Goal: Answer question/provide support: Share knowledge or assist other users

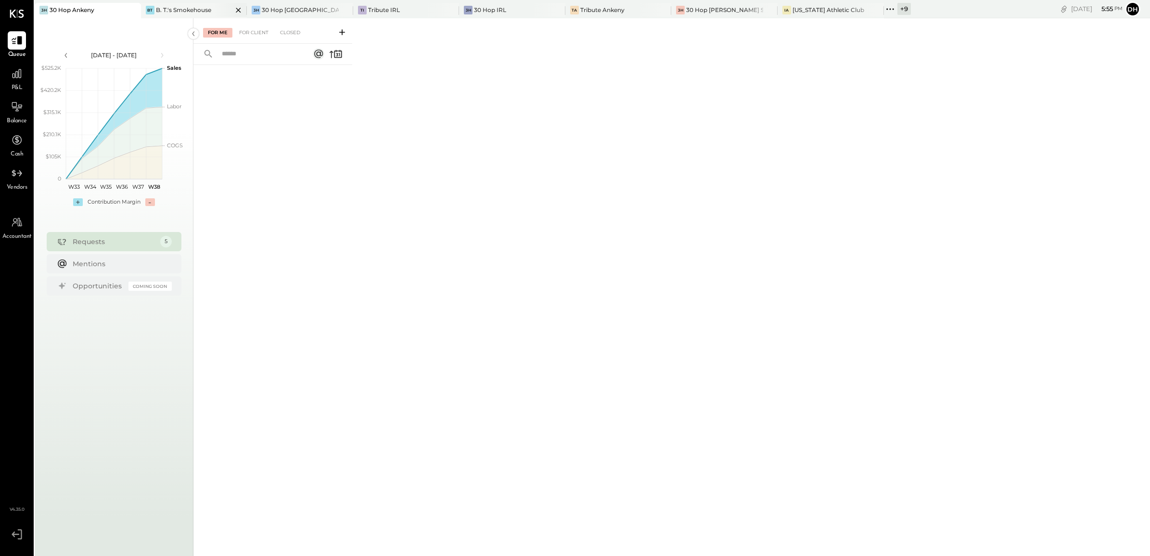
click at [232, 6] on icon at bounding box center [238, 10] width 12 height 12
click at [395, 8] on div "30 Hop IRL" at bounding box center [411, 10] width 32 height 8
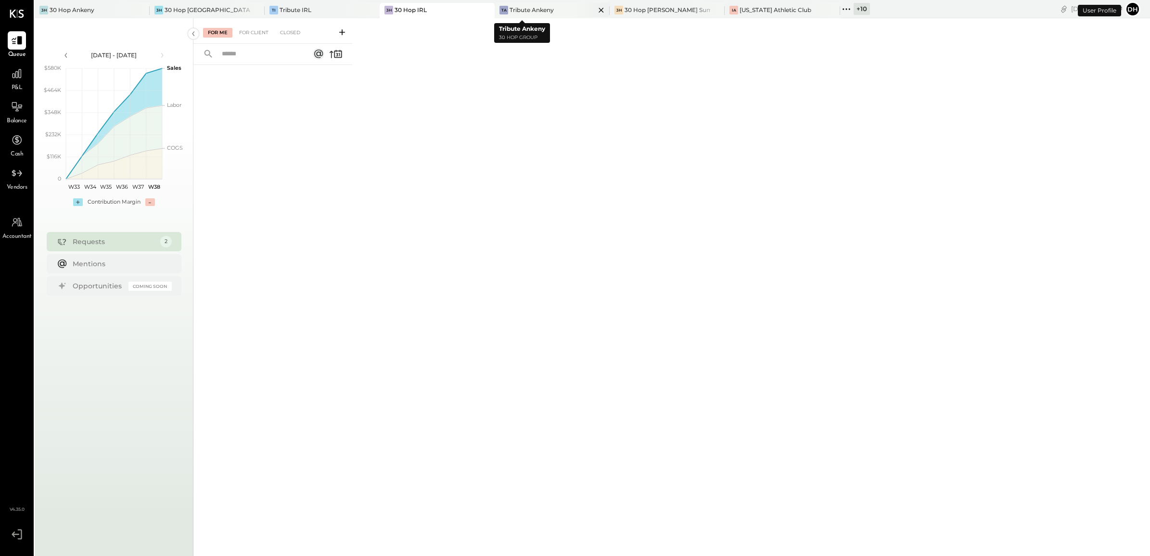
click at [512, 11] on div "Tribute Ankeny" at bounding box center [532, 10] width 44 height 8
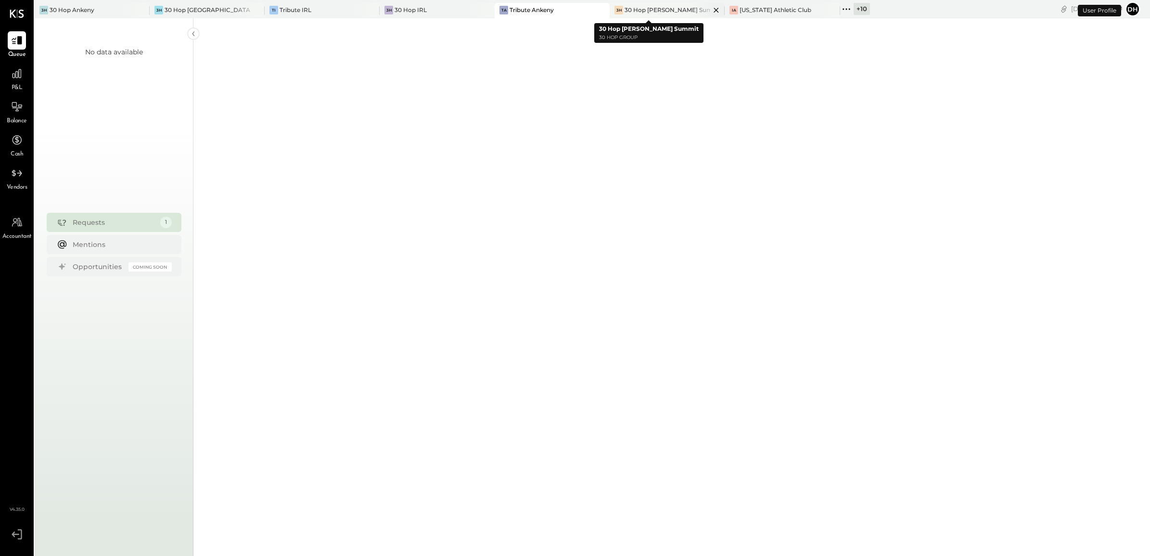
click at [637, 16] on div "3H 30 Hop [PERSON_NAME] Summit" at bounding box center [667, 10] width 115 height 15
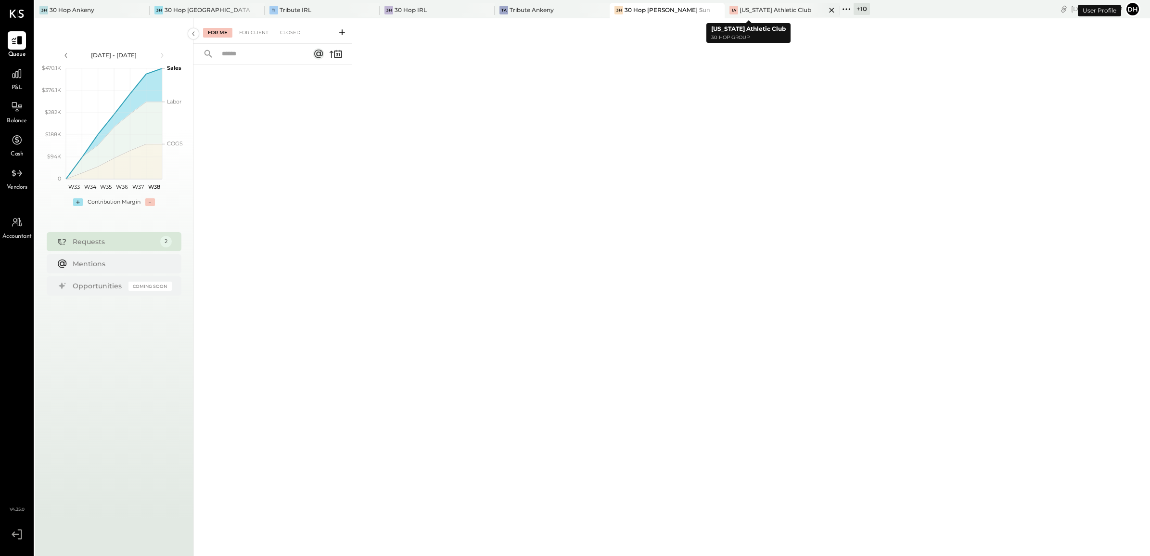
click at [753, 6] on div "[US_STATE] Athletic Club" at bounding box center [776, 10] width 72 height 8
click at [840, 6] on icon at bounding box center [846, 9] width 13 height 13
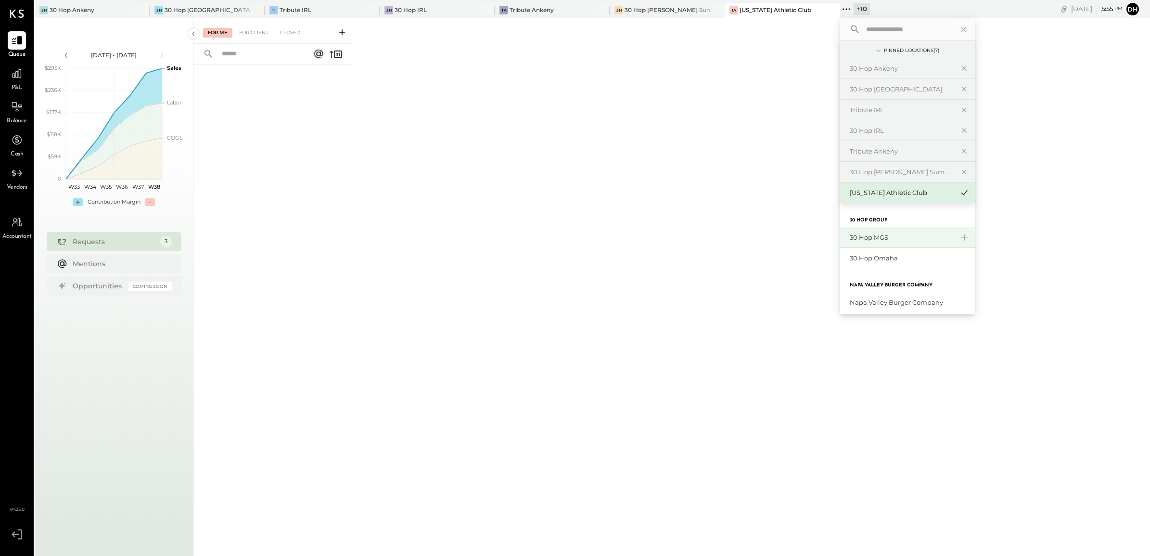
click at [860, 240] on div "30 Hop MGS" at bounding box center [902, 237] width 104 height 9
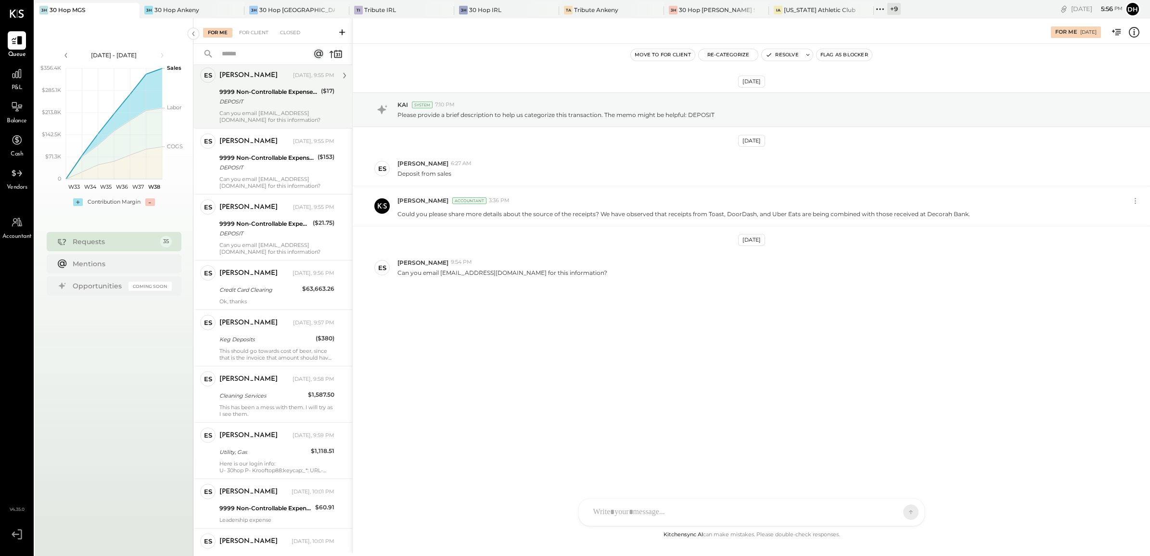
scroll to position [1811, 0]
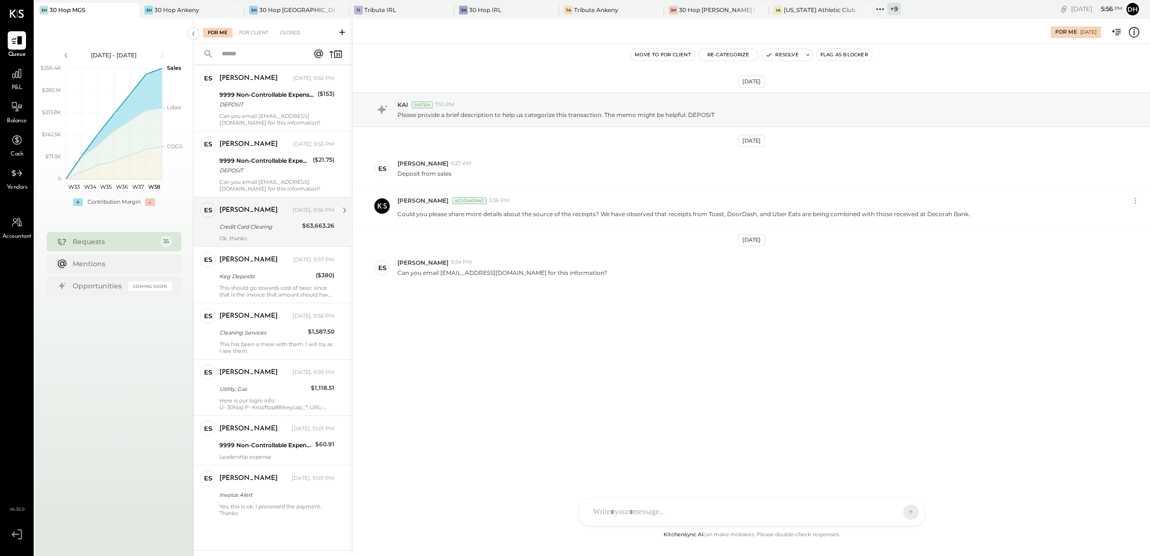
click at [290, 224] on div "Credit Card Clearing" at bounding box center [259, 227] width 80 height 10
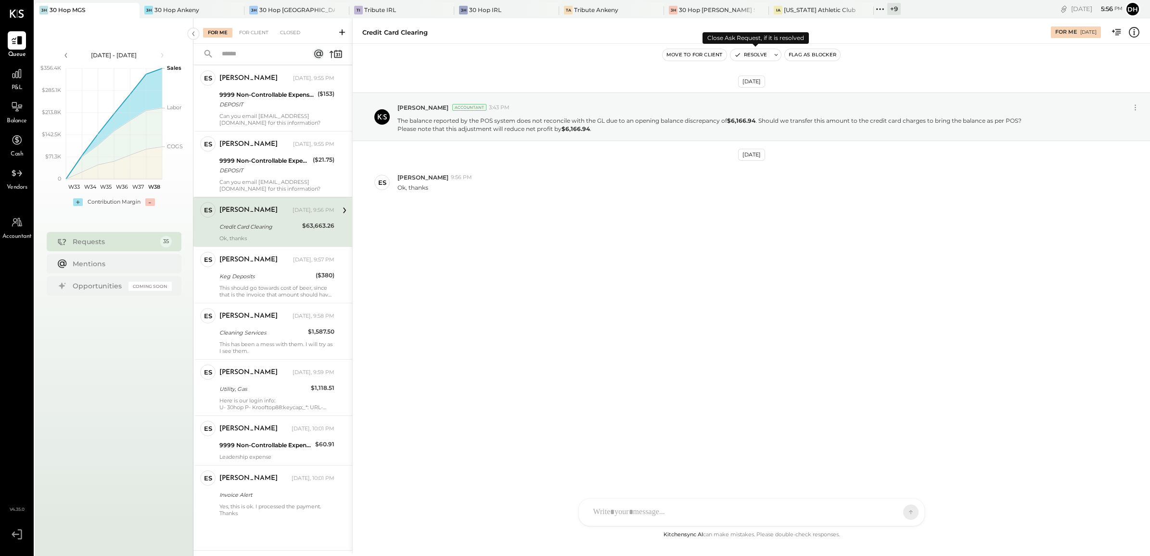
click at [748, 53] on button "Resolve" at bounding box center [750, 55] width 40 height 12
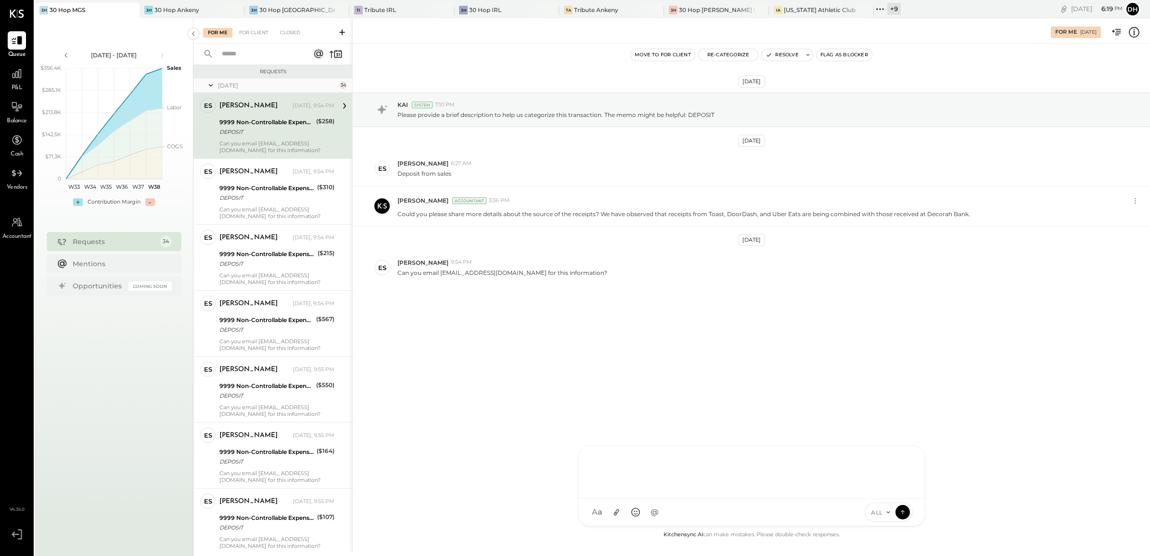
click at [621, 507] on div "AM [PERSON_NAME] [PERSON_NAME] DB [PERSON_NAME] ES [PERSON_NAME] BF [PERSON_NAM…" at bounding box center [751, 486] width 346 height 80
copy div "**********"
click at [901, 513] on icon at bounding box center [902, 512] width 9 height 10
click at [905, 511] on icon at bounding box center [902, 512] width 9 height 10
click at [903, 508] on icon at bounding box center [902, 512] width 9 height 10
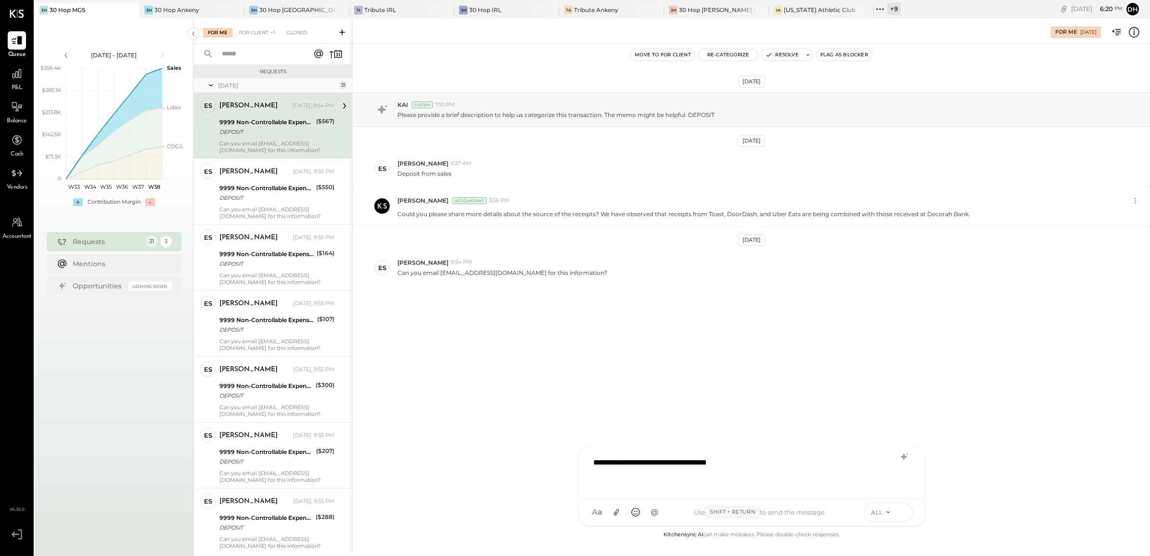
click at [903, 512] on icon at bounding box center [902, 512] width 9 height 10
click at [653, 465] on div at bounding box center [752, 471] width 326 height 38
click at [898, 509] on icon at bounding box center [902, 512] width 9 height 10
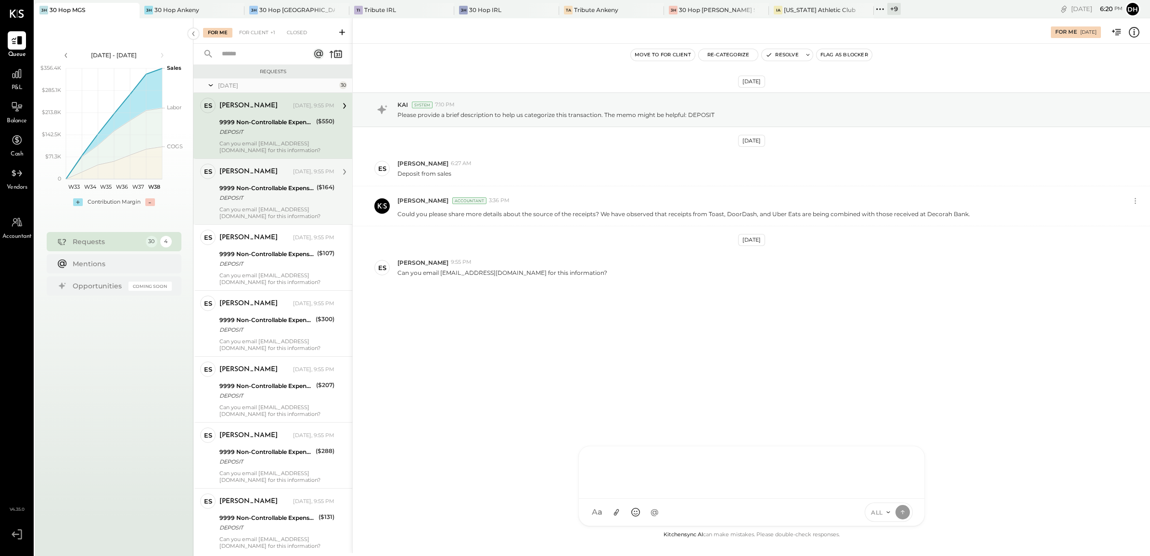
click at [266, 185] on div "9999 Non-Controllable Expenses:Other Income and Expenses:To Be Classified P&L" at bounding box center [266, 188] width 94 height 10
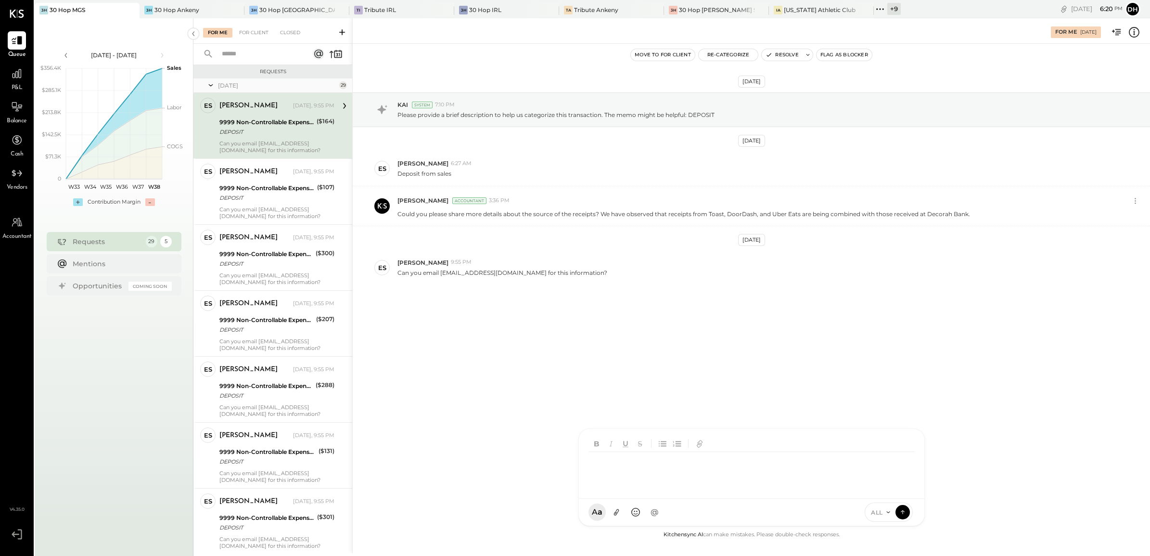
click at [660, 490] on div at bounding box center [754, 471] width 330 height 38
click at [905, 509] on icon at bounding box center [902, 512] width 9 height 10
click at [646, 513] on div "AM [PERSON_NAME] [PERSON_NAME] DB [PERSON_NAME] ES [PERSON_NAME] BF [PERSON_NAM…" at bounding box center [751, 477] width 346 height 98
click at [903, 509] on icon at bounding box center [902, 512] width 9 height 10
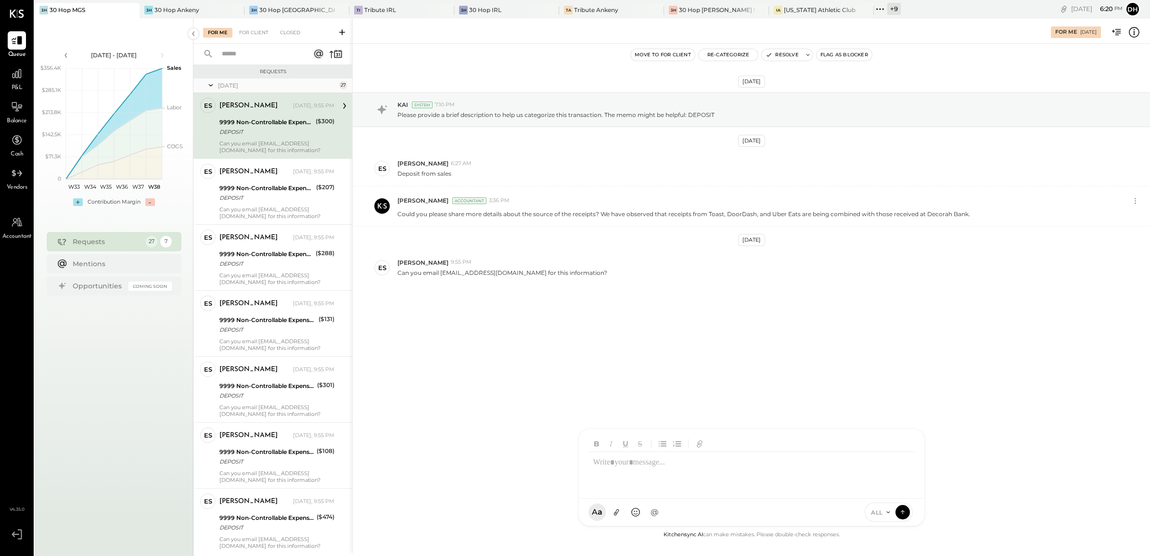
click at [678, 472] on div at bounding box center [752, 471] width 326 height 38
click at [900, 510] on icon at bounding box center [902, 512] width 9 height 10
